Goal: Check status: Check status

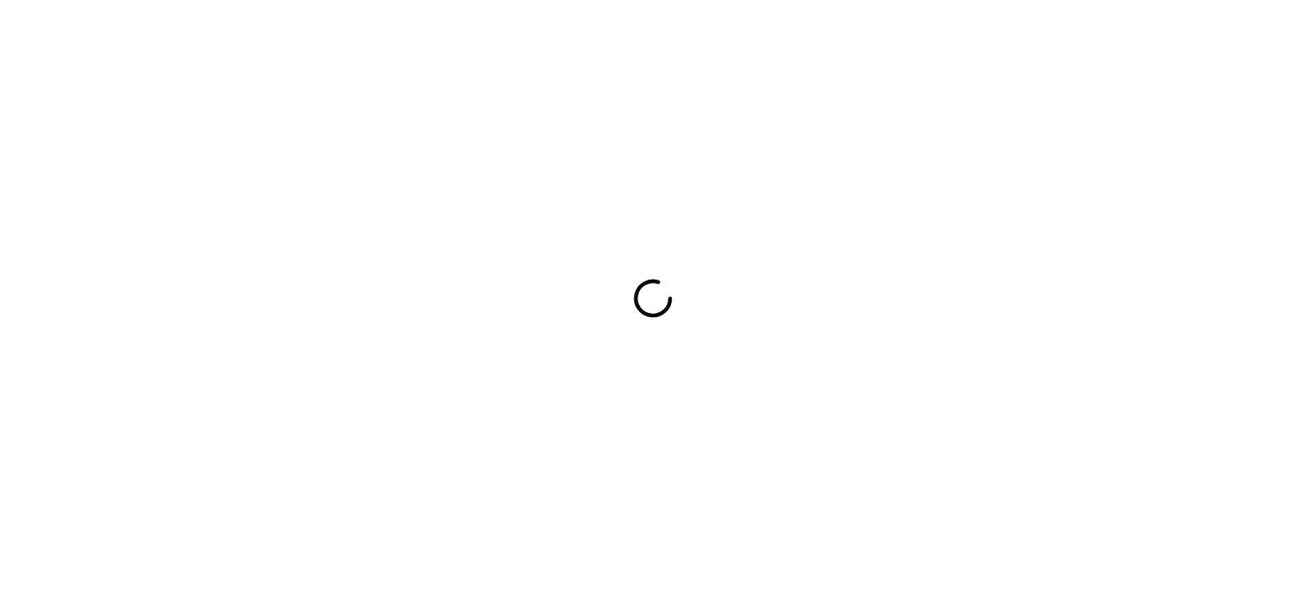
click at [1075, 147] on div at bounding box center [653, 298] width 1306 height 596
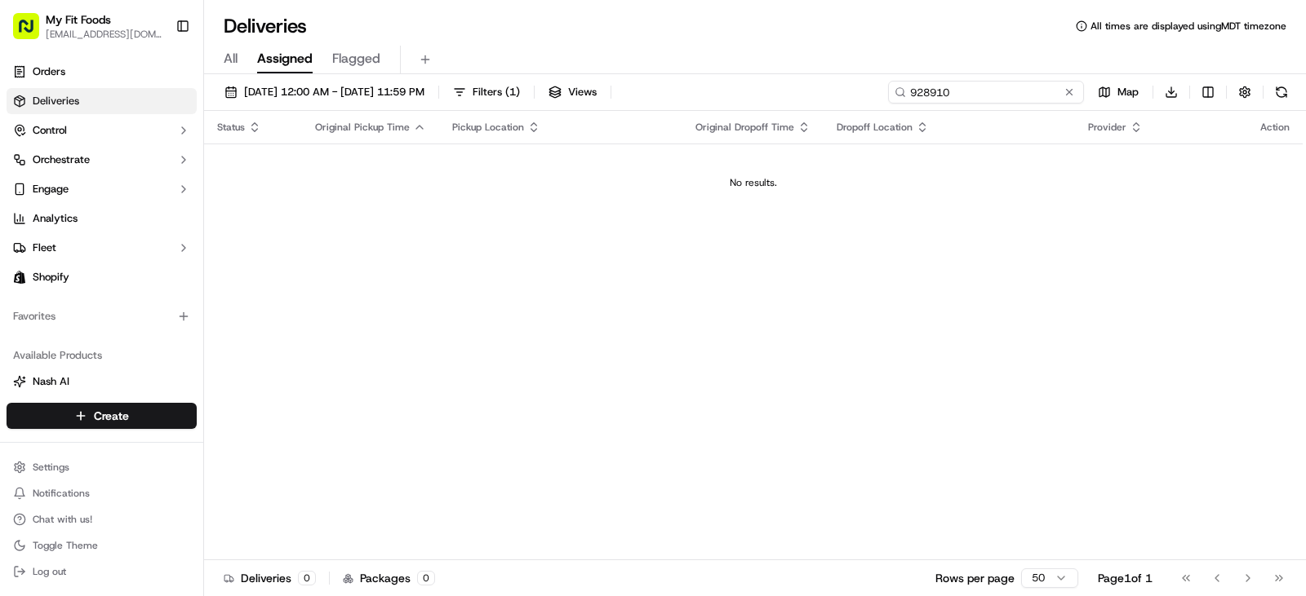
click at [1021, 97] on input "928910" at bounding box center [986, 92] width 196 height 23
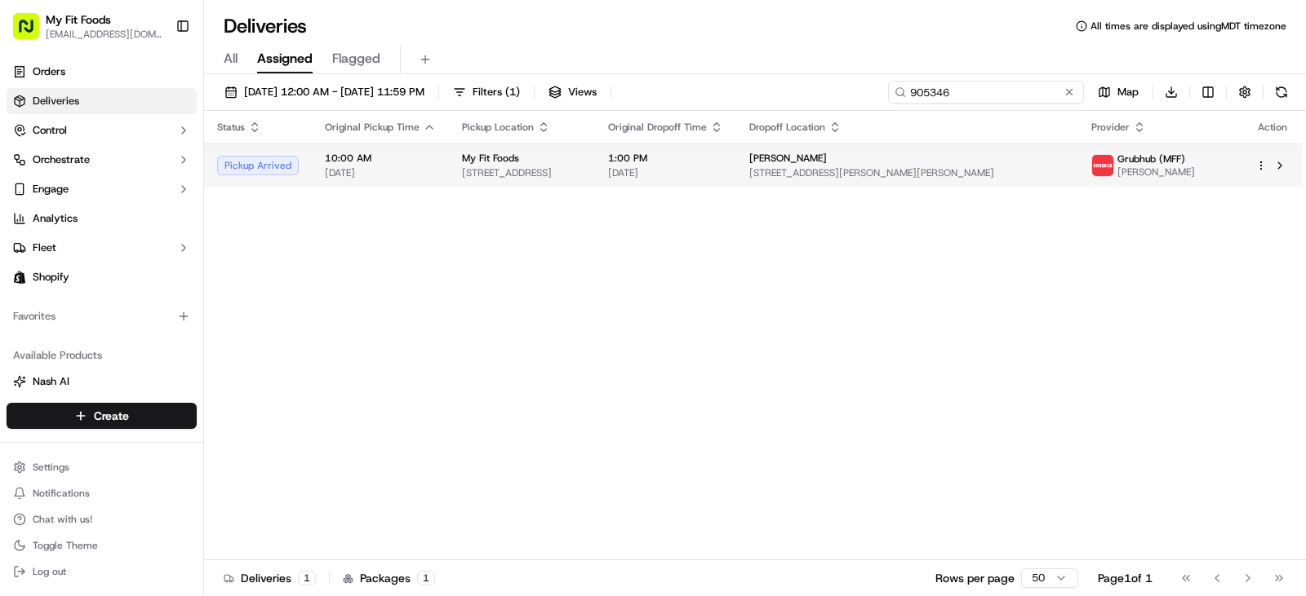
type input "905346"
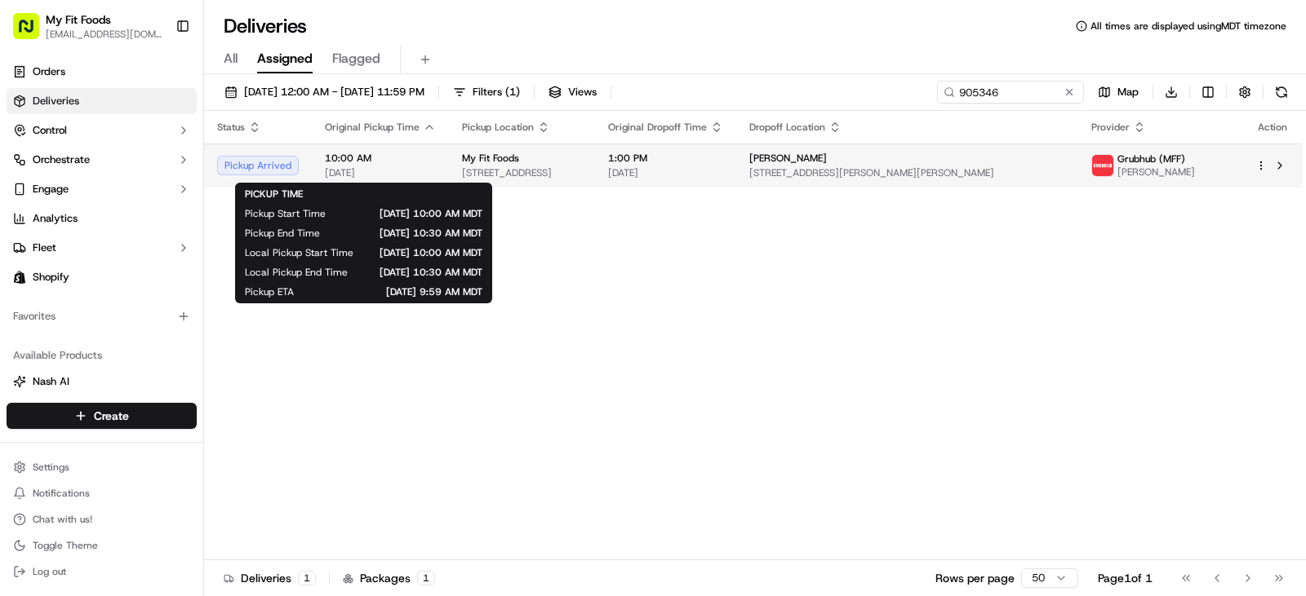
click at [379, 159] on span "10:00 AM" at bounding box center [380, 158] width 111 height 13
